Goal: Information Seeking & Learning: Find specific page/section

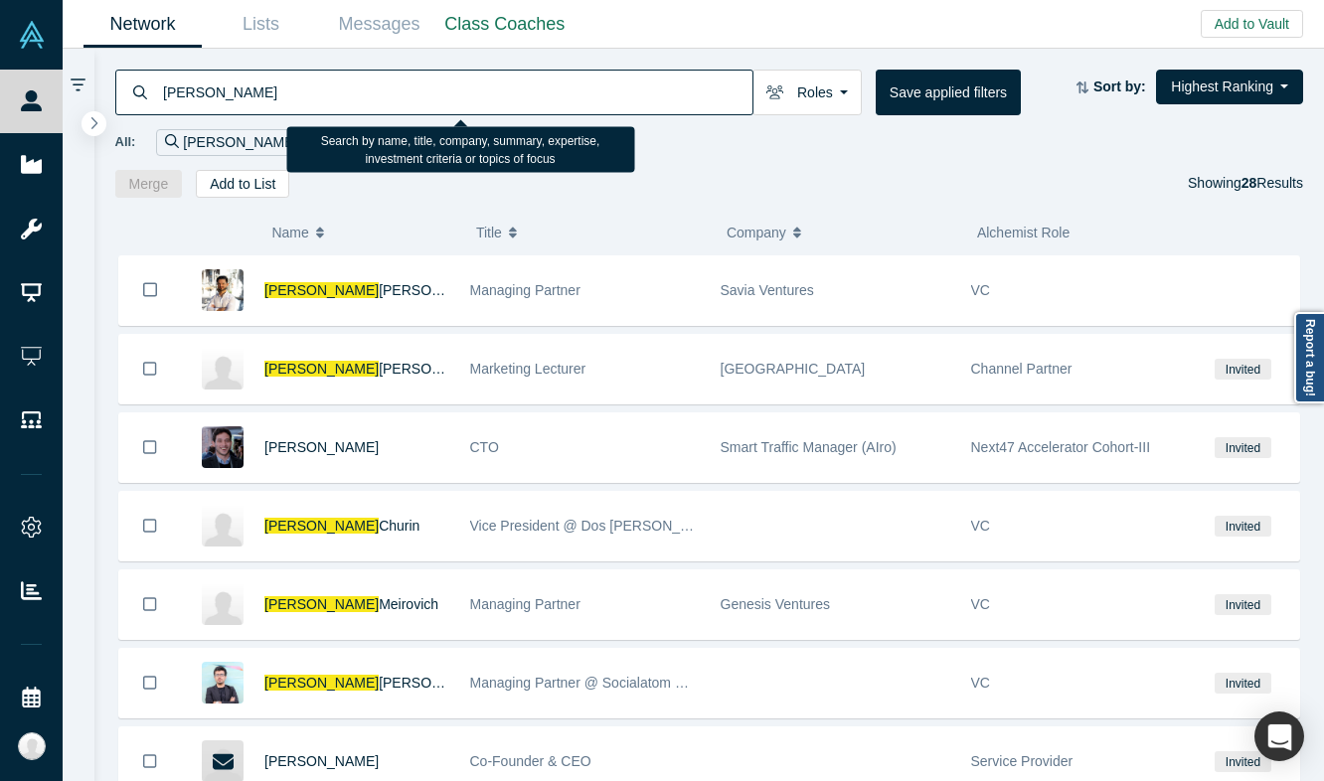
click at [404, 91] on input "[PERSON_NAME]" at bounding box center [456, 92] width 591 height 47
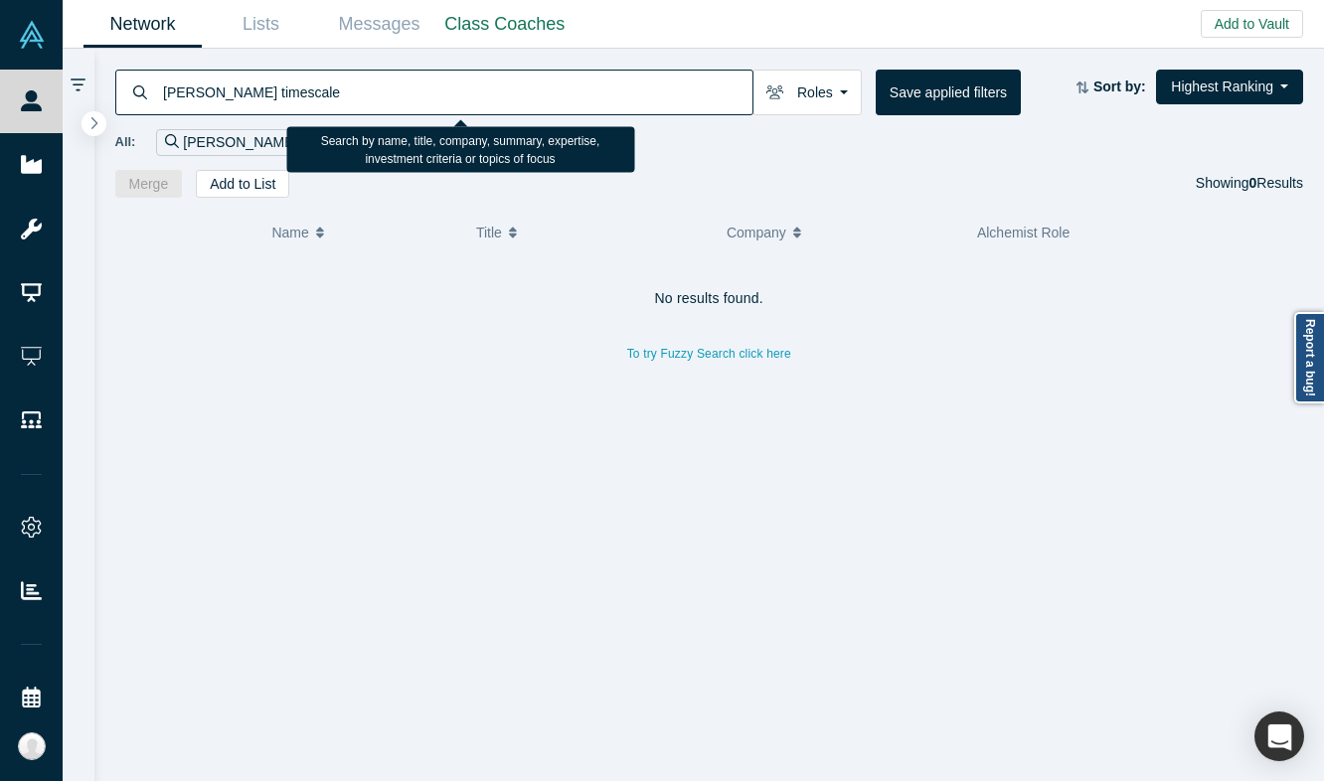
click at [246, 89] on input "[PERSON_NAME] timescale" at bounding box center [456, 92] width 591 height 47
click at [188, 90] on input "[PERSON_NAME] timescale" at bounding box center [456, 92] width 591 height 47
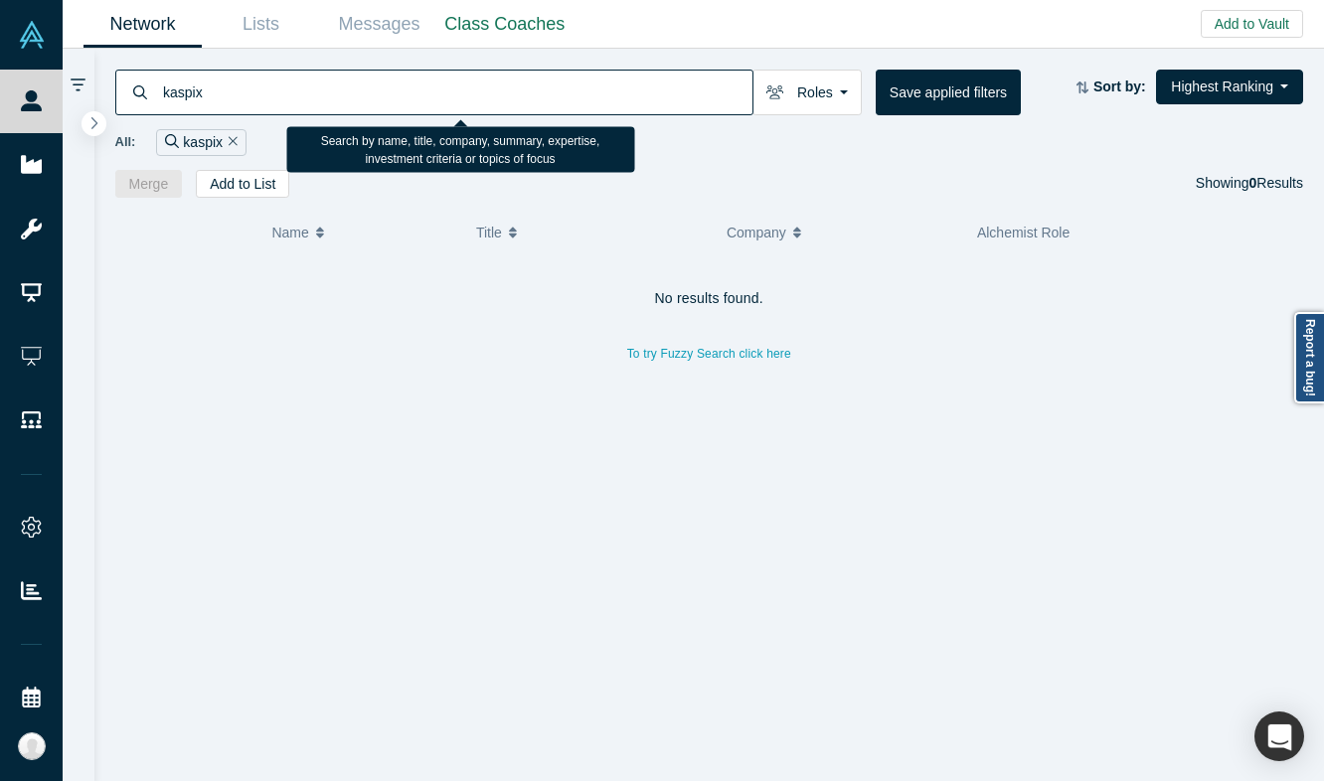
type input "kaspix"
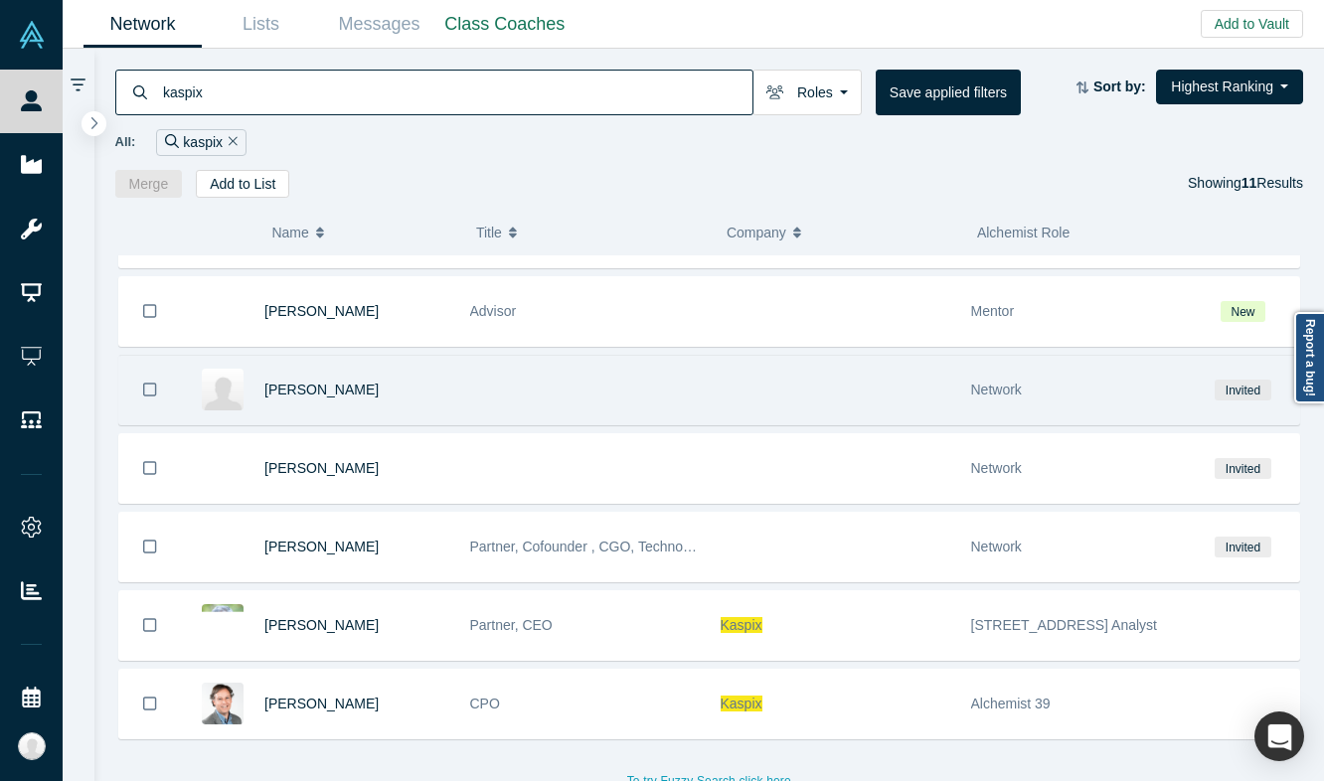
scroll to position [384, 0]
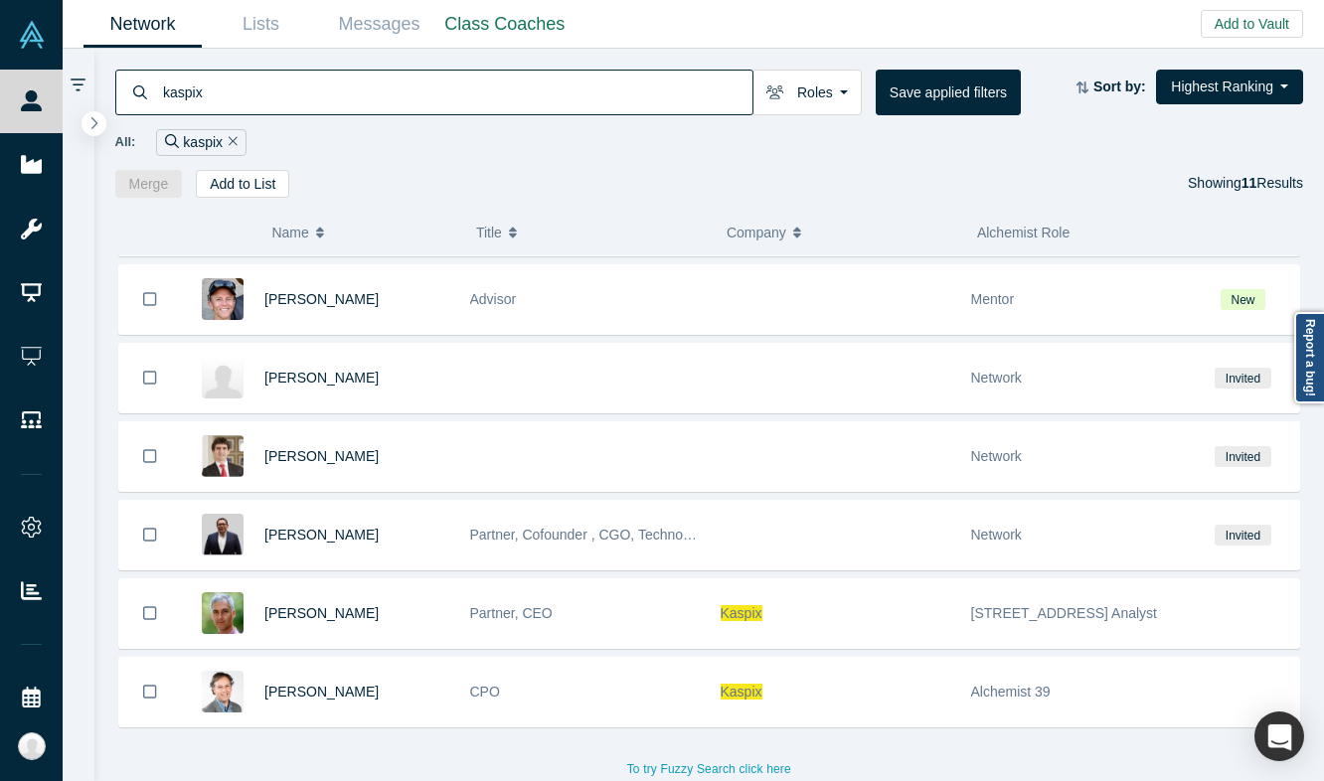
click at [629, 742] on div "To try Fuzzy Search click here" at bounding box center [709, 759] width 1189 height 47
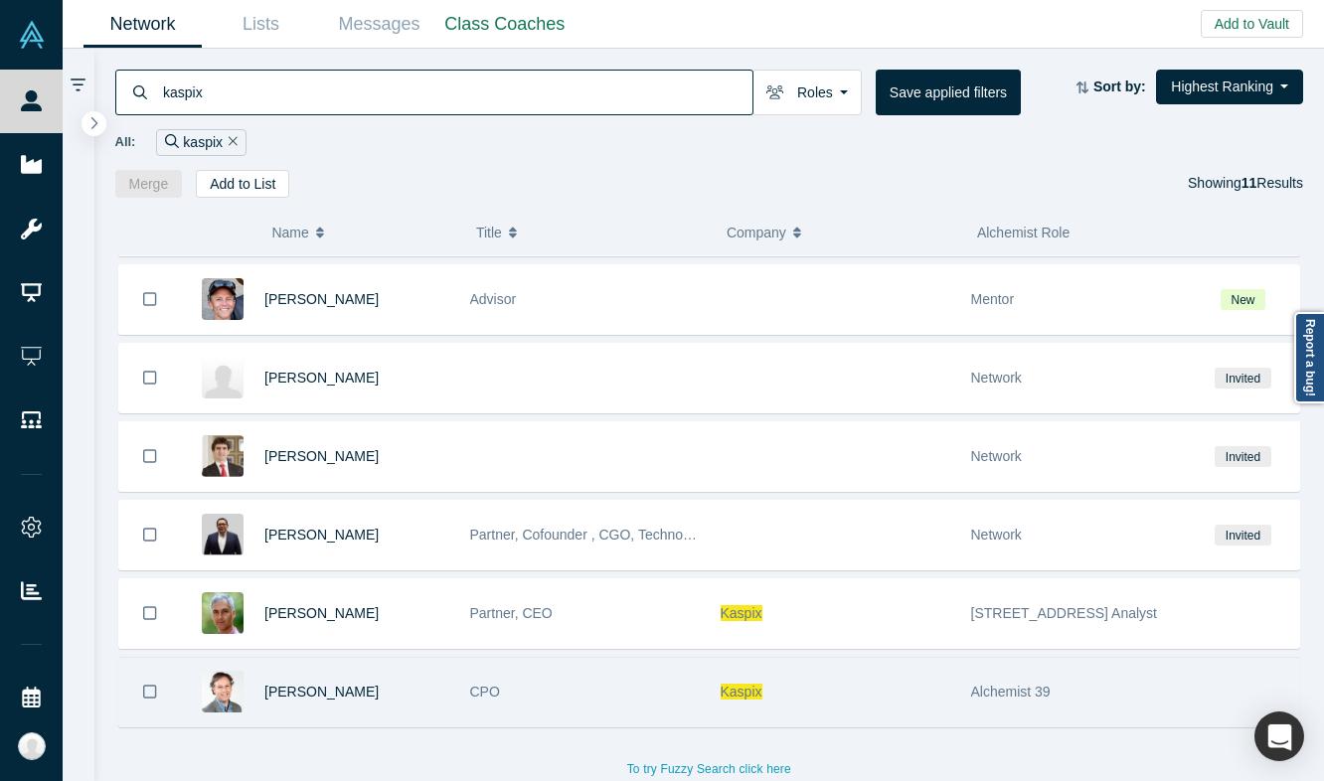
click at [637, 695] on div "CPO" at bounding box center [585, 692] width 230 height 69
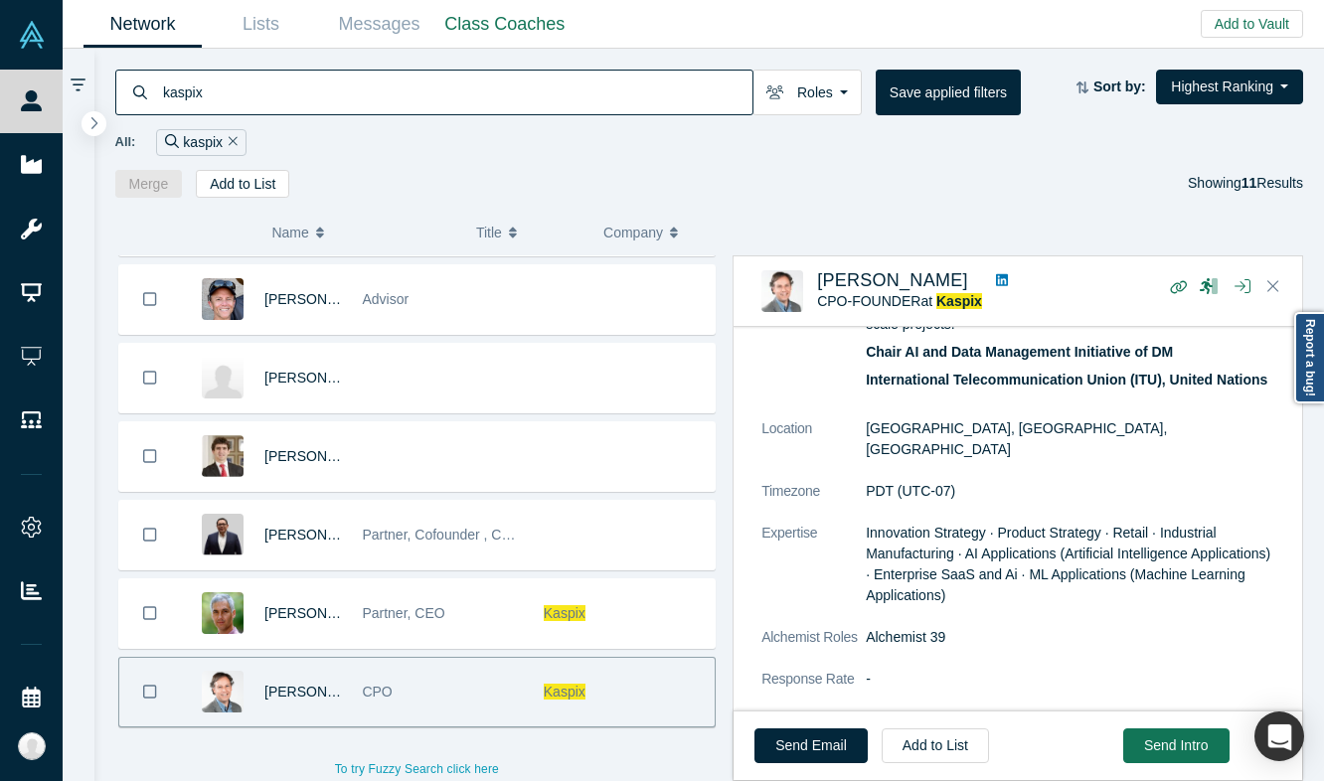
scroll to position [1015, 0]
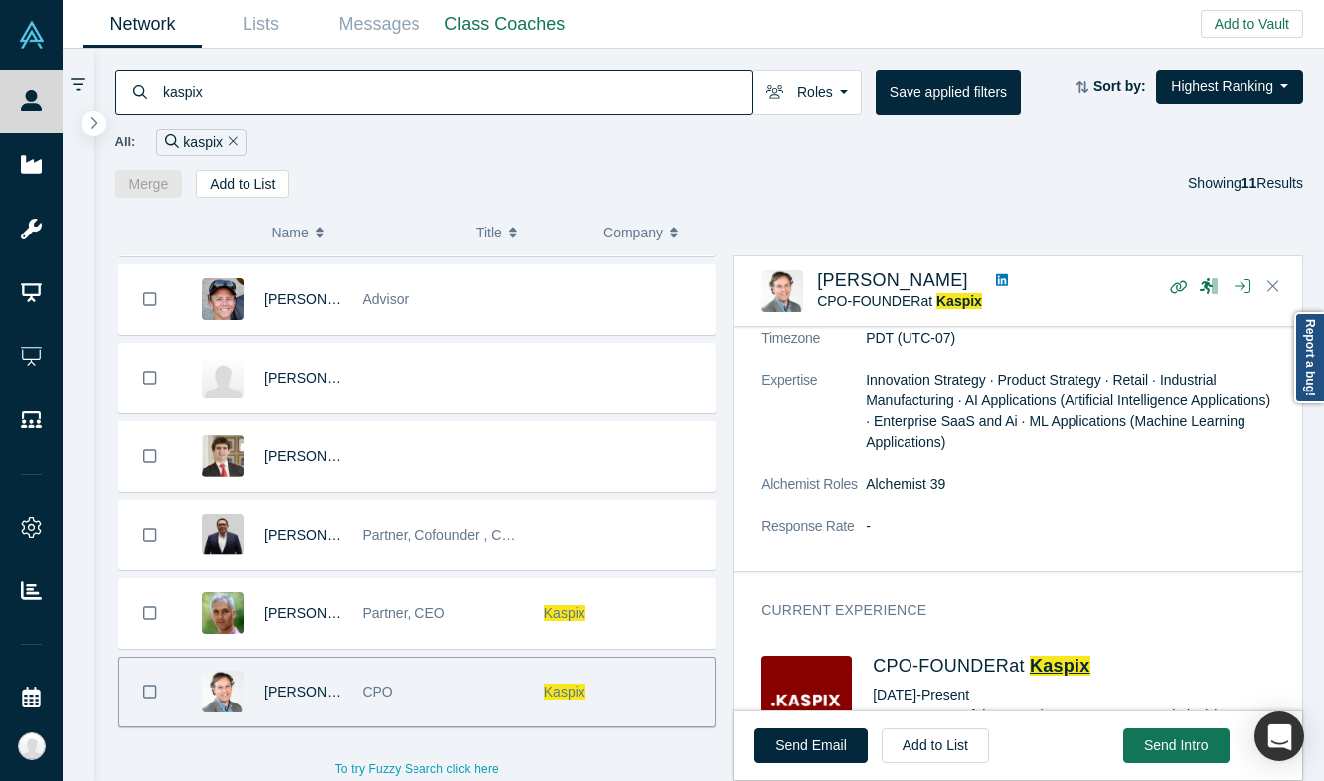
click at [1048, 656] on span "Kaspix" at bounding box center [1060, 666] width 61 height 20
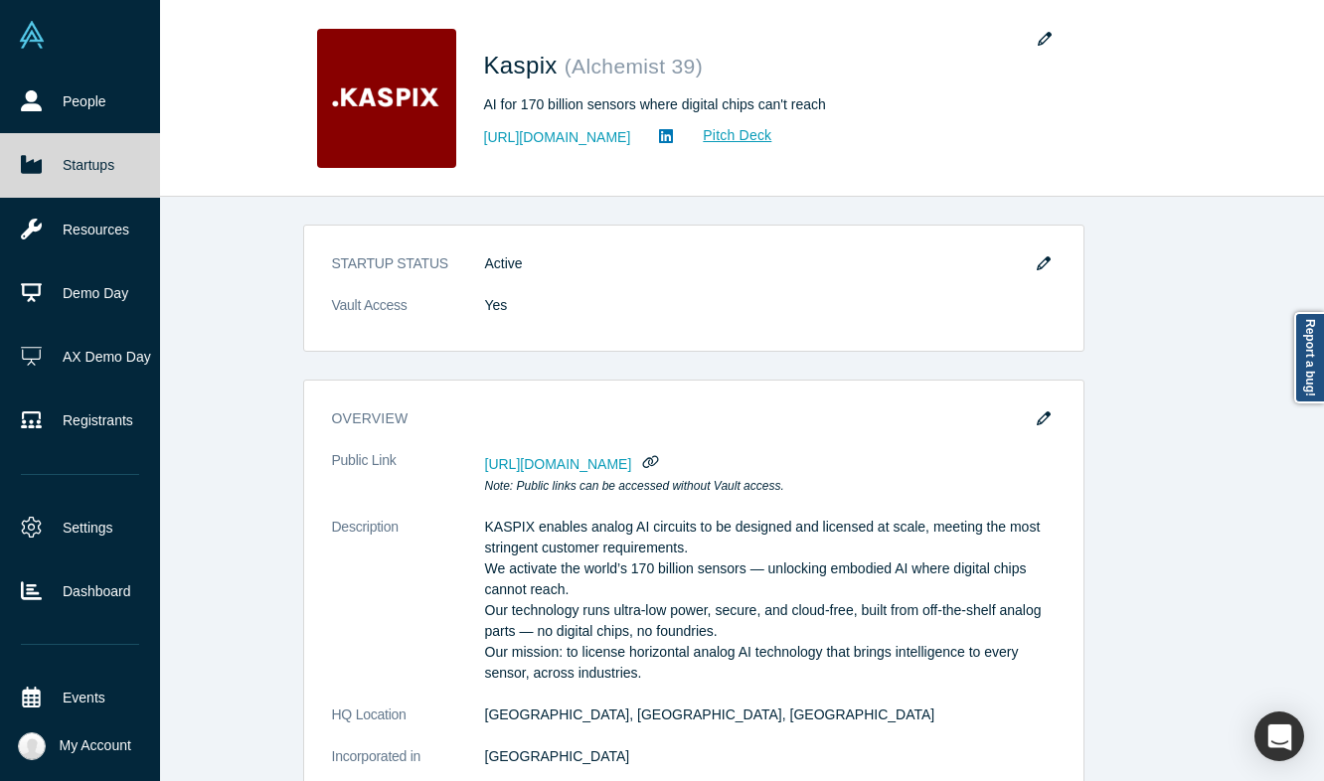
click at [25, 164] on icon at bounding box center [31, 165] width 21 height 18
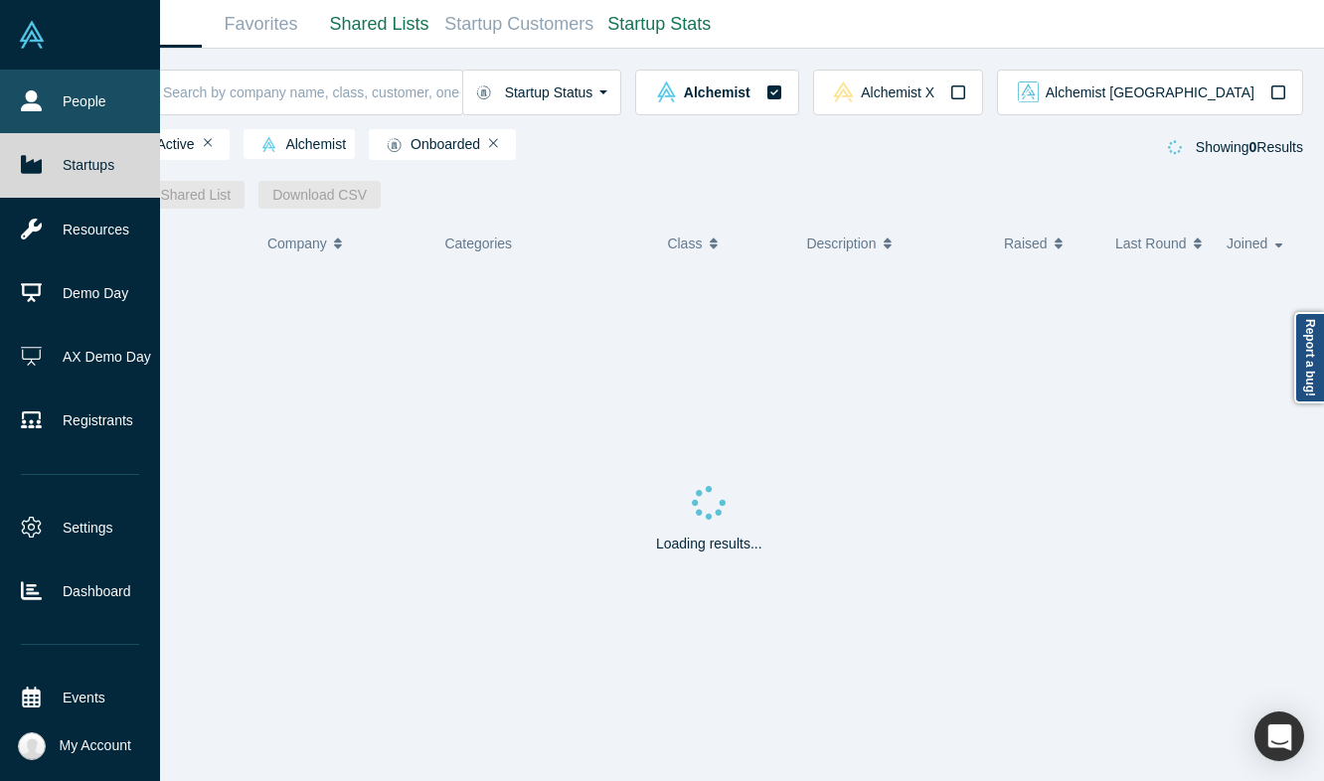
click at [87, 106] on link "People" at bounding box center [80, 102] width 160 height 64
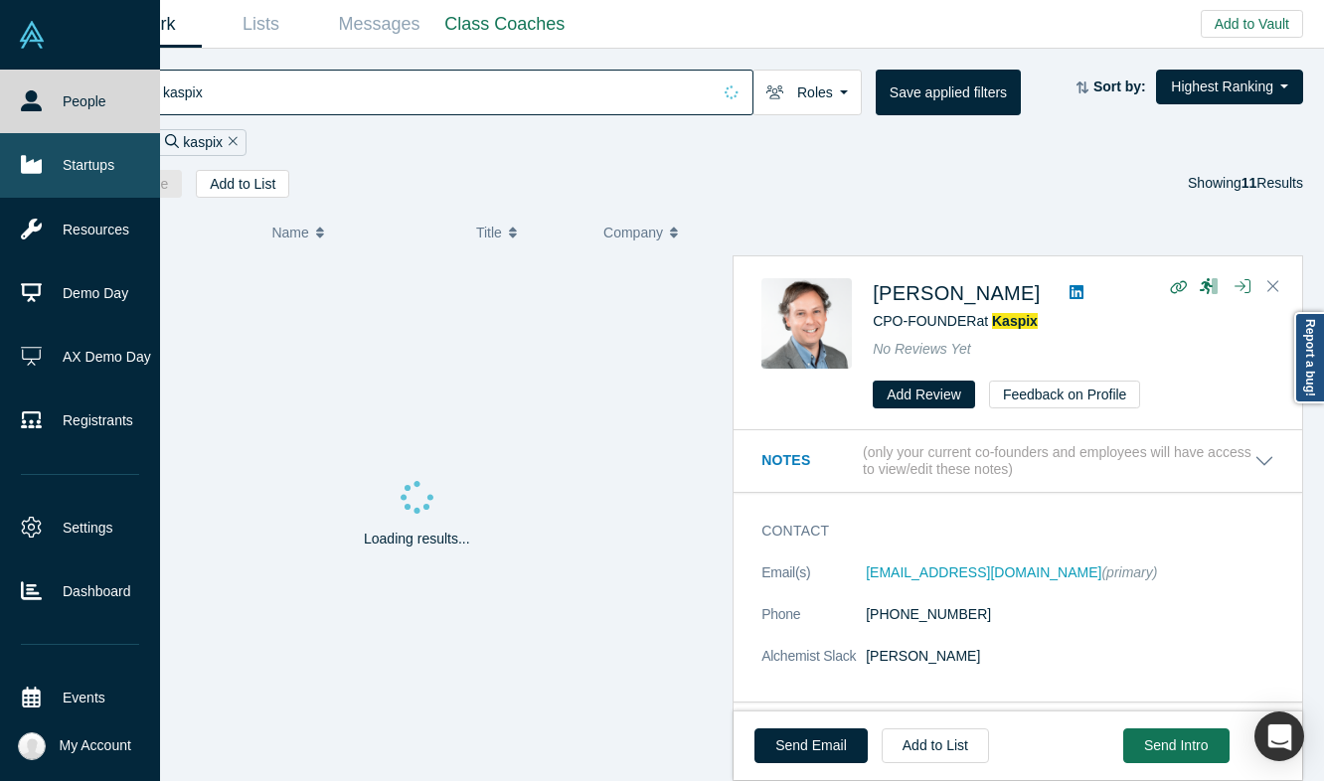
click at [48, 178] on link "Startups" at bounding box center [80, 165] width 160 height 64
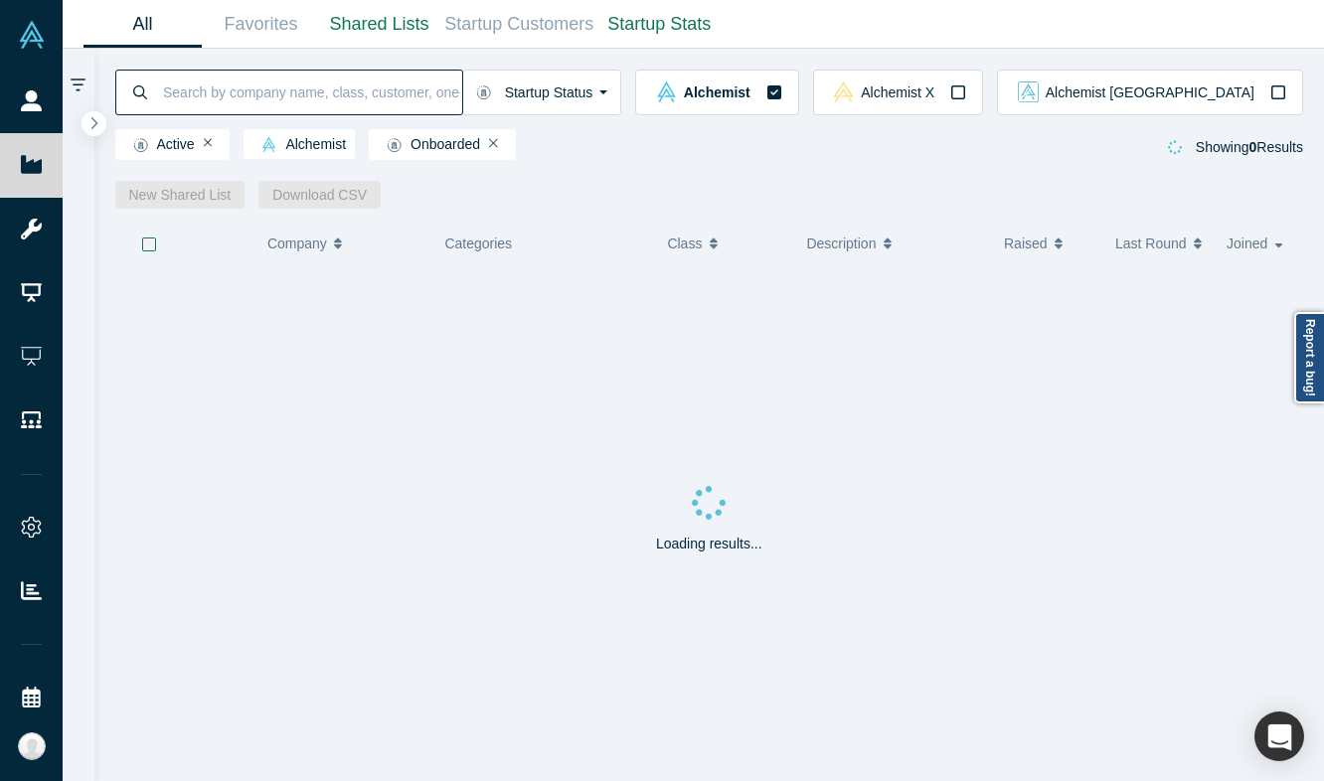
click at [205, 88] on input at bounding box center [311, 92] width 301 height 47
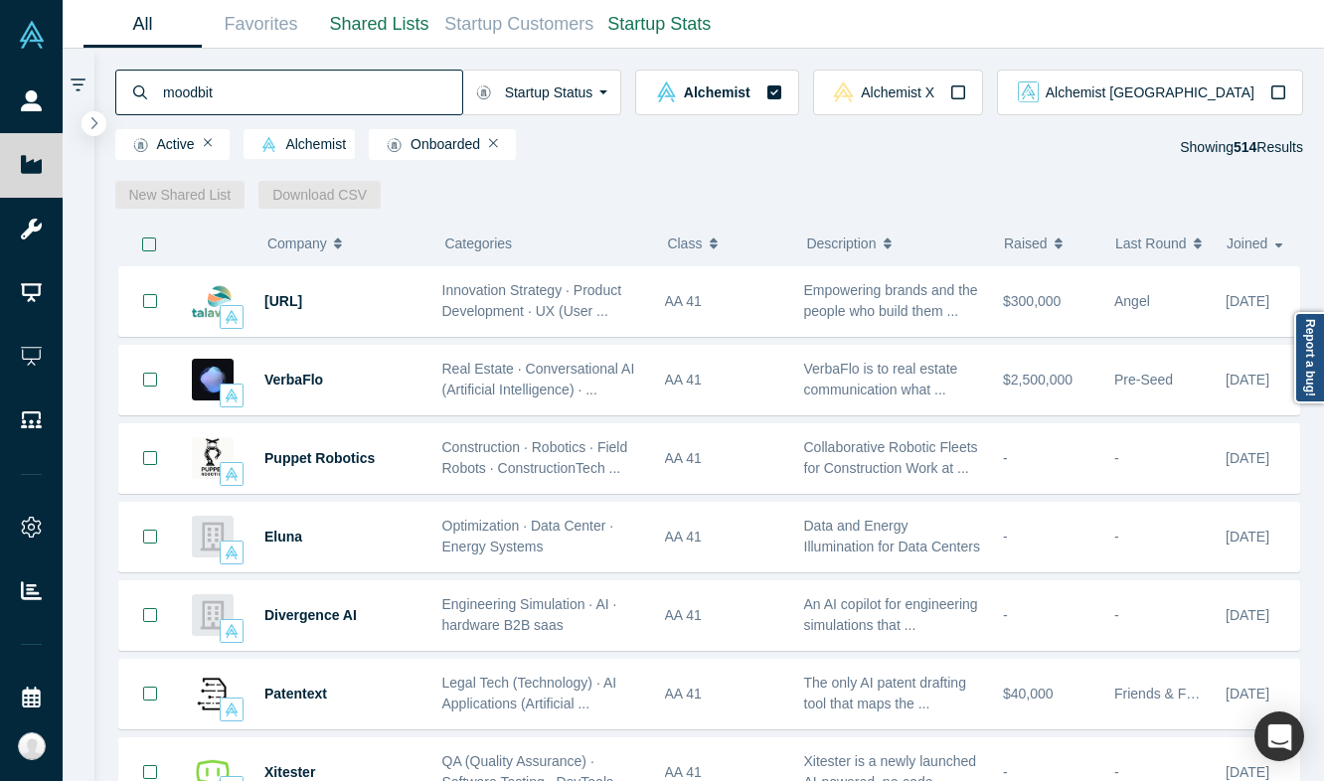
type input "moodbit"
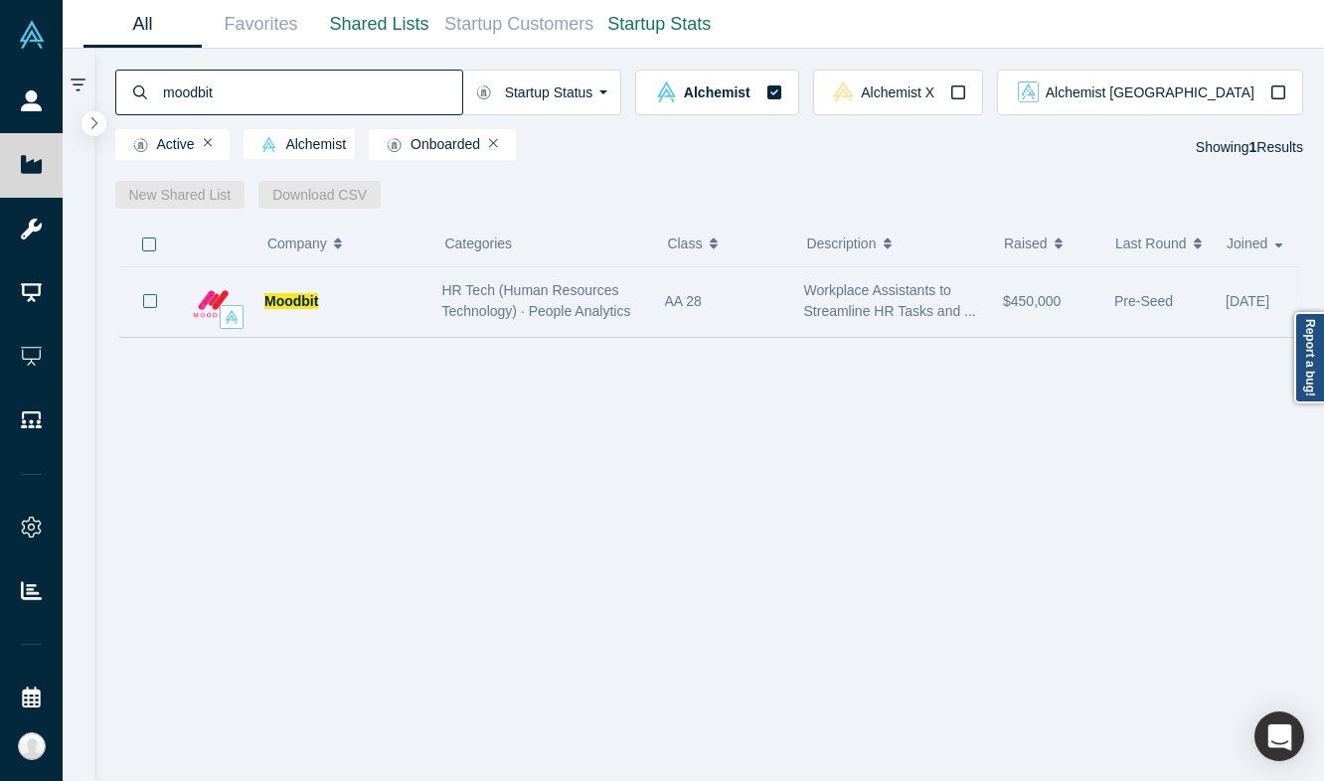
click at [645, 309] on div "HR Tech (Human Resources Technology) · People Analytics" at bounding box center [542, 301] width 223 height 63
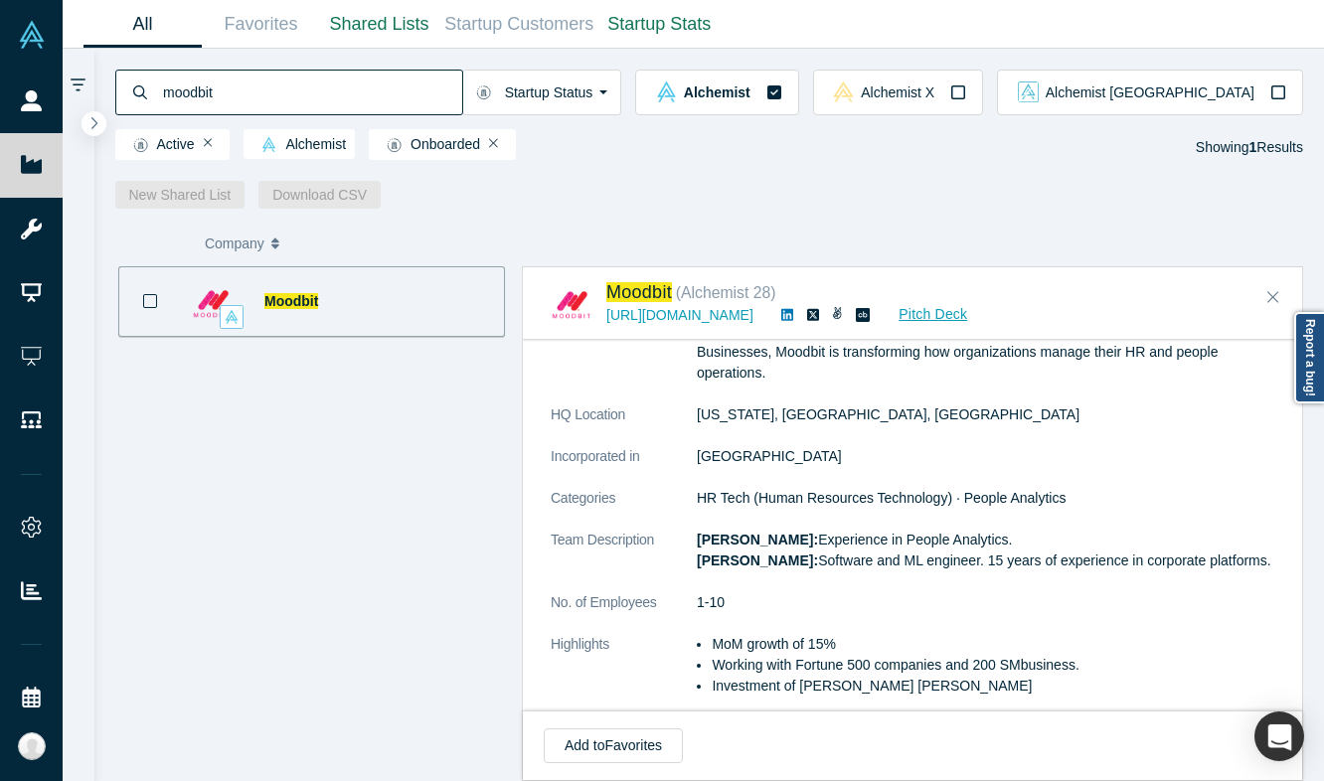
scroll to position [423, 0]
